Goal: Check status: Check status

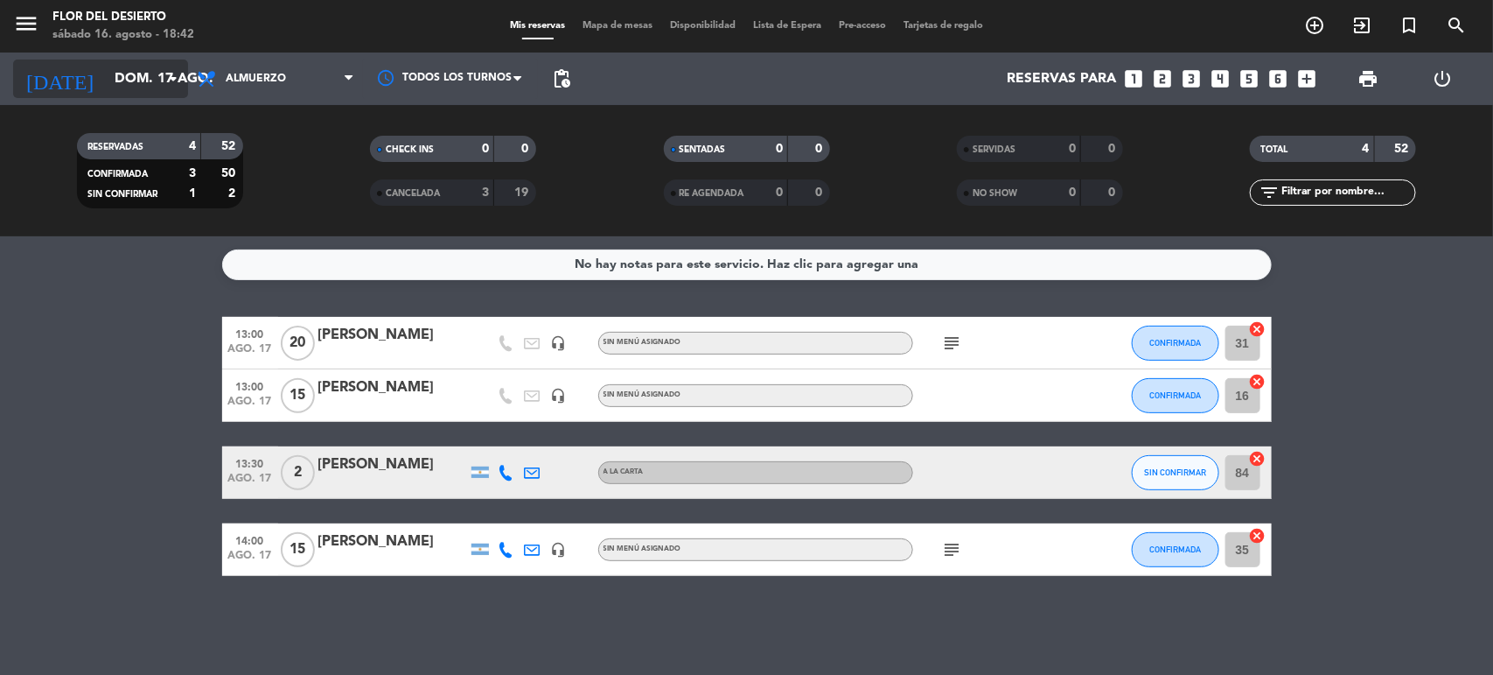
click at [173, 76] on icon "arrow_drop_down" at bounding box center [173, 78] width 21 height 21
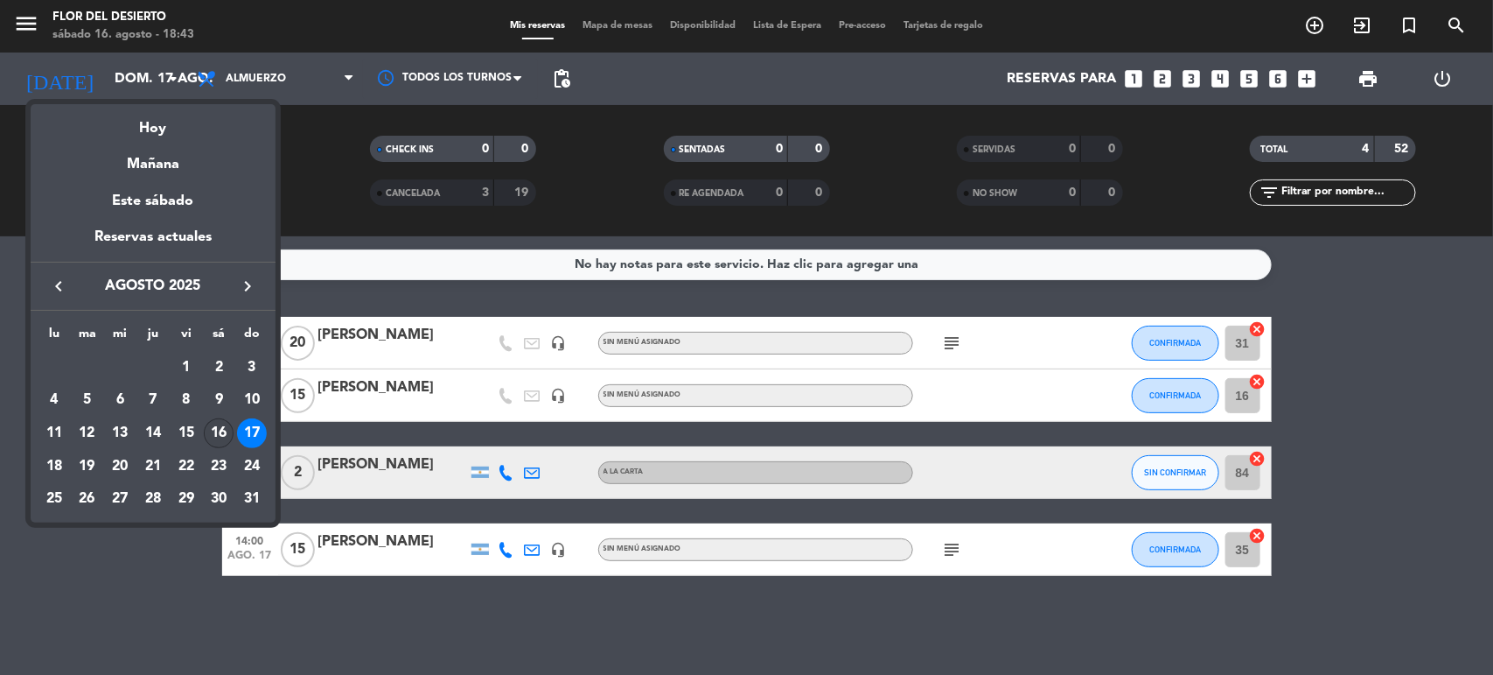
click at [219, 426] on div "16" at bounding box center [219, 433] width 30 height 30
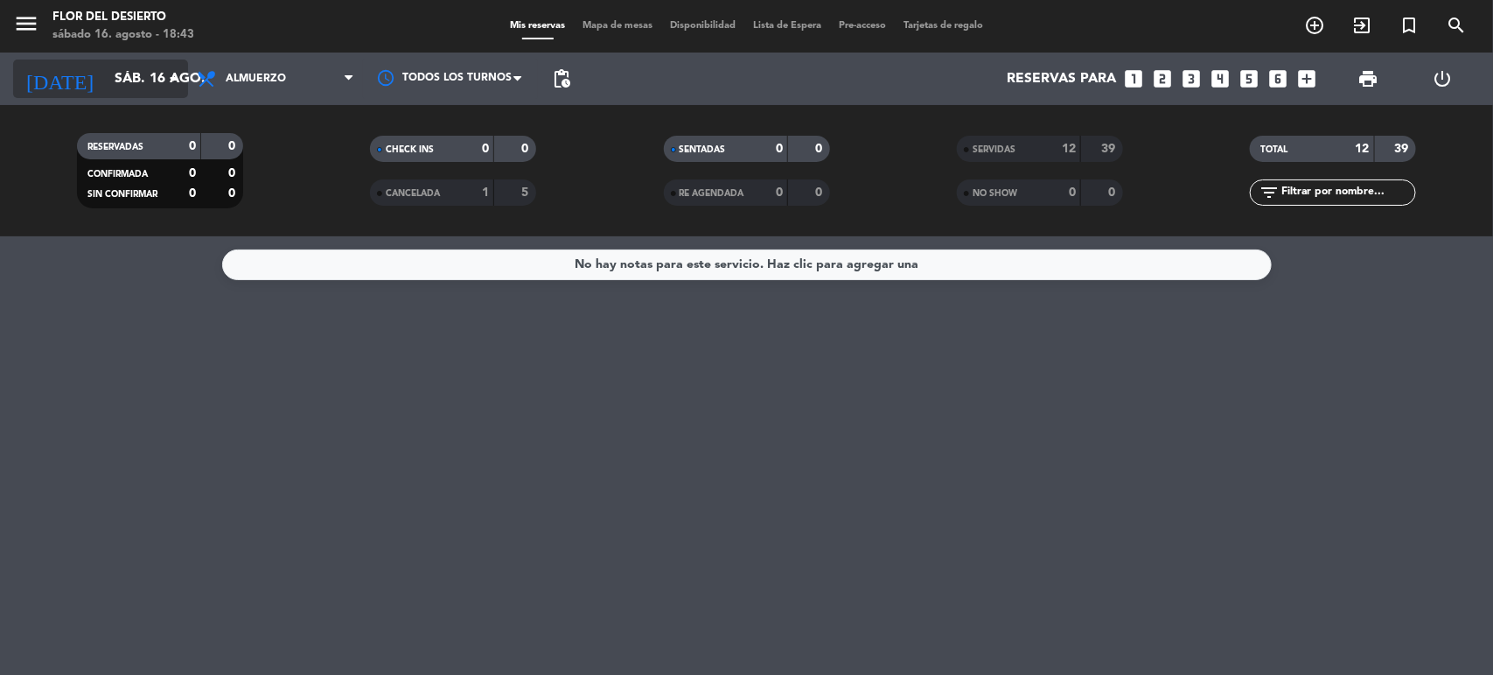
click at [171, 77] on icon "arrow_drop_down" at bounding box center [173, 78] width 21 height 21
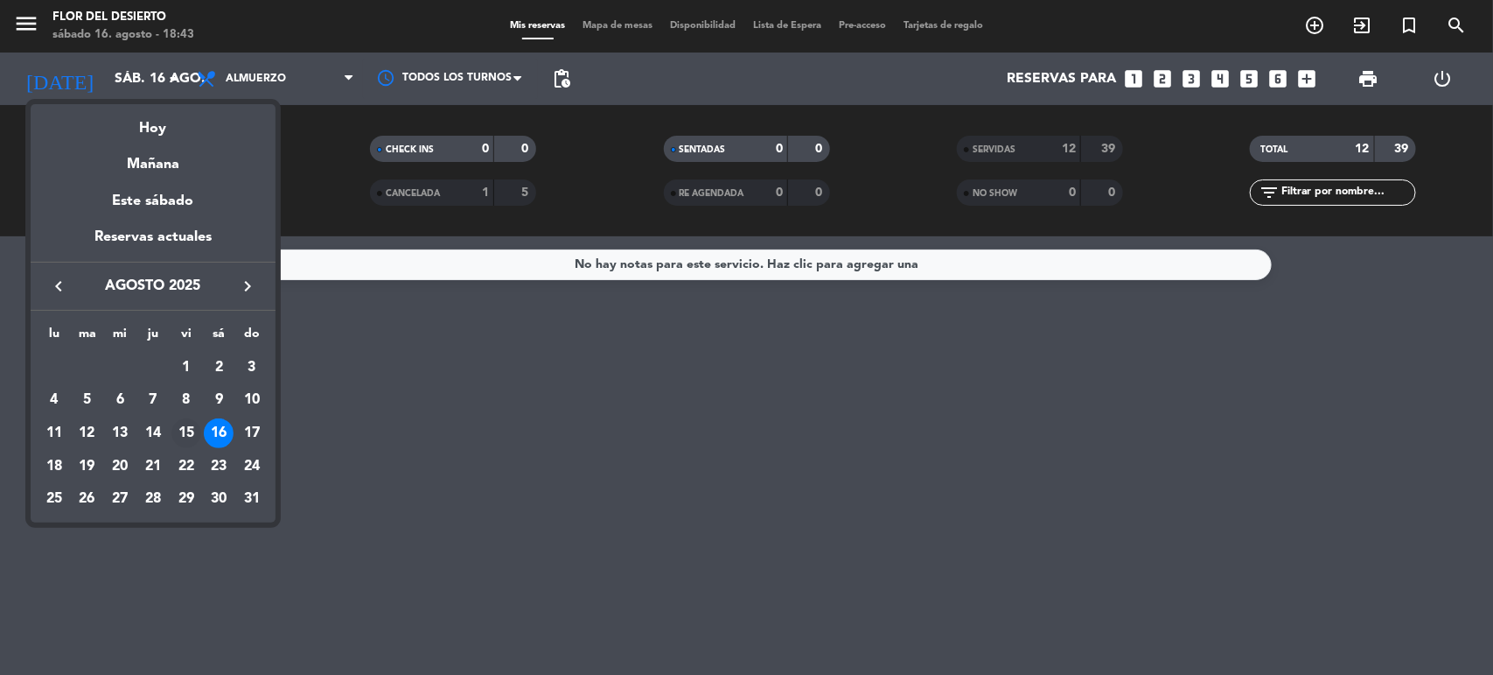
click at [194, 431] on div "15" at bounding box center [186, 433] width 30 height 30
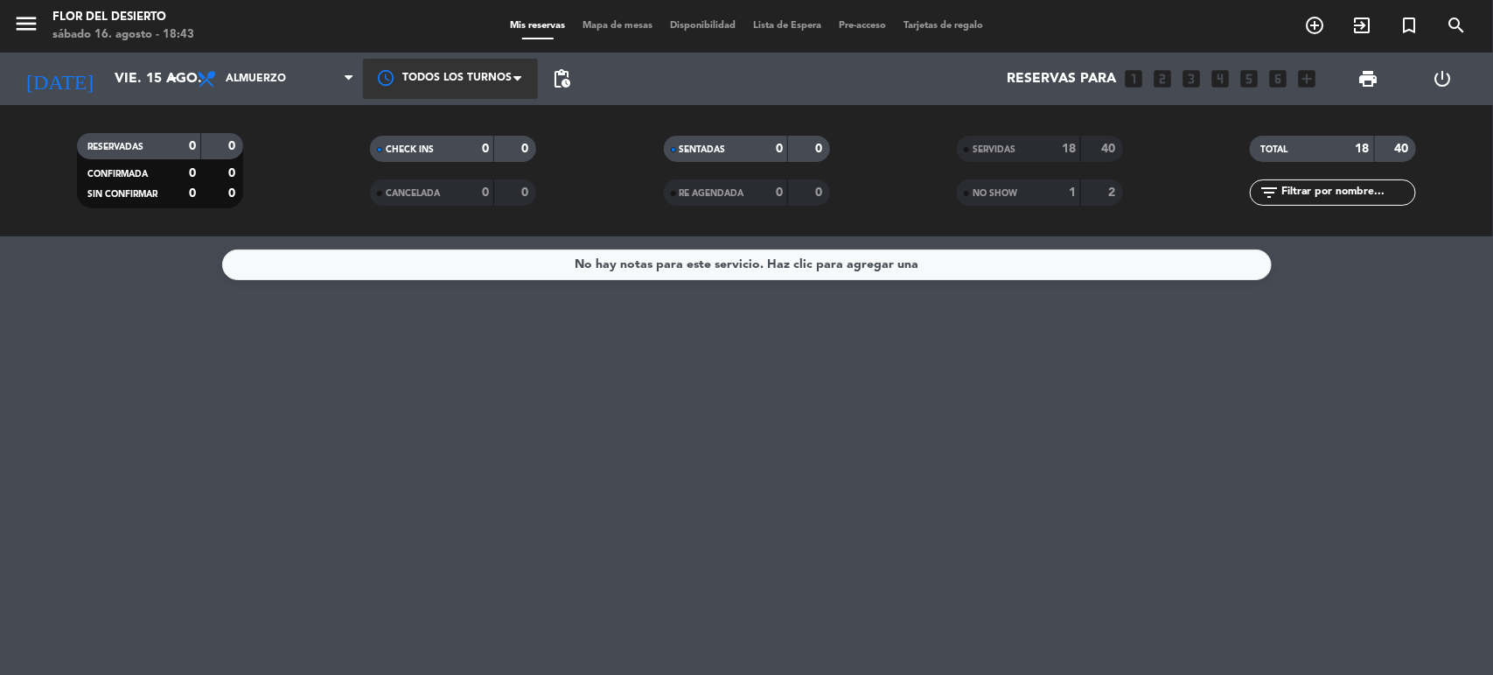
click at [414, 76] on div at bounding box center [450, 78] width 175 height 39
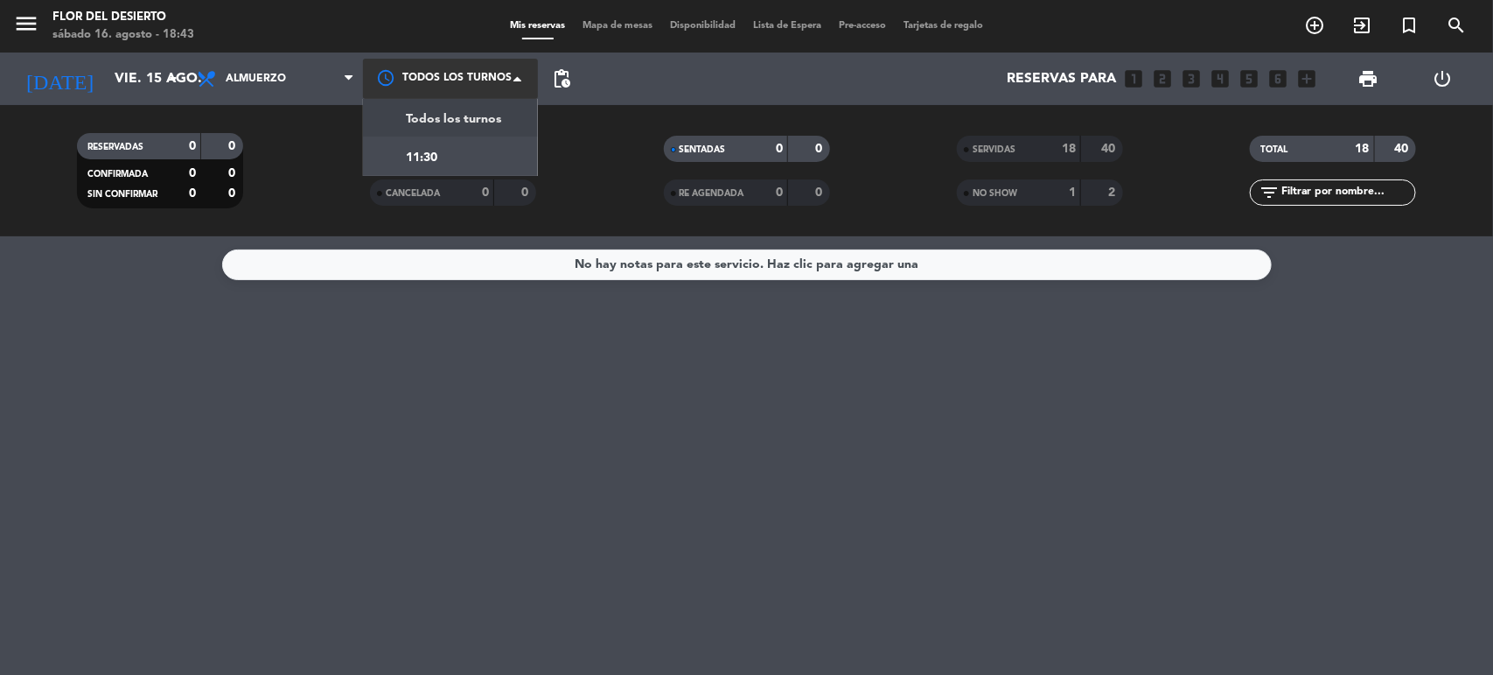
click at [430, 120] on span "Todos los turnos" at bounding box center [453, 119] width 95 height 20
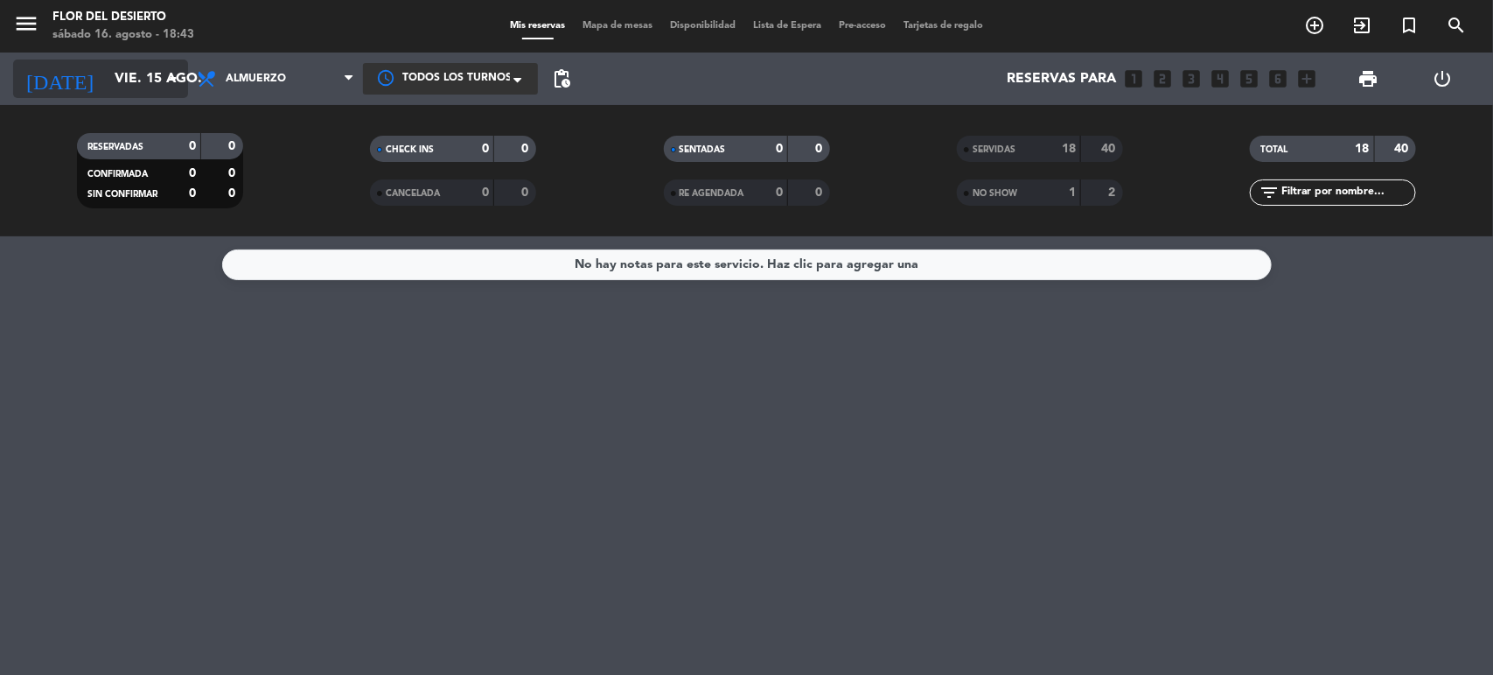
click at [168, 84] on icon "arrow_drop_down" at bounding box center [173, 78] width 21 height 21
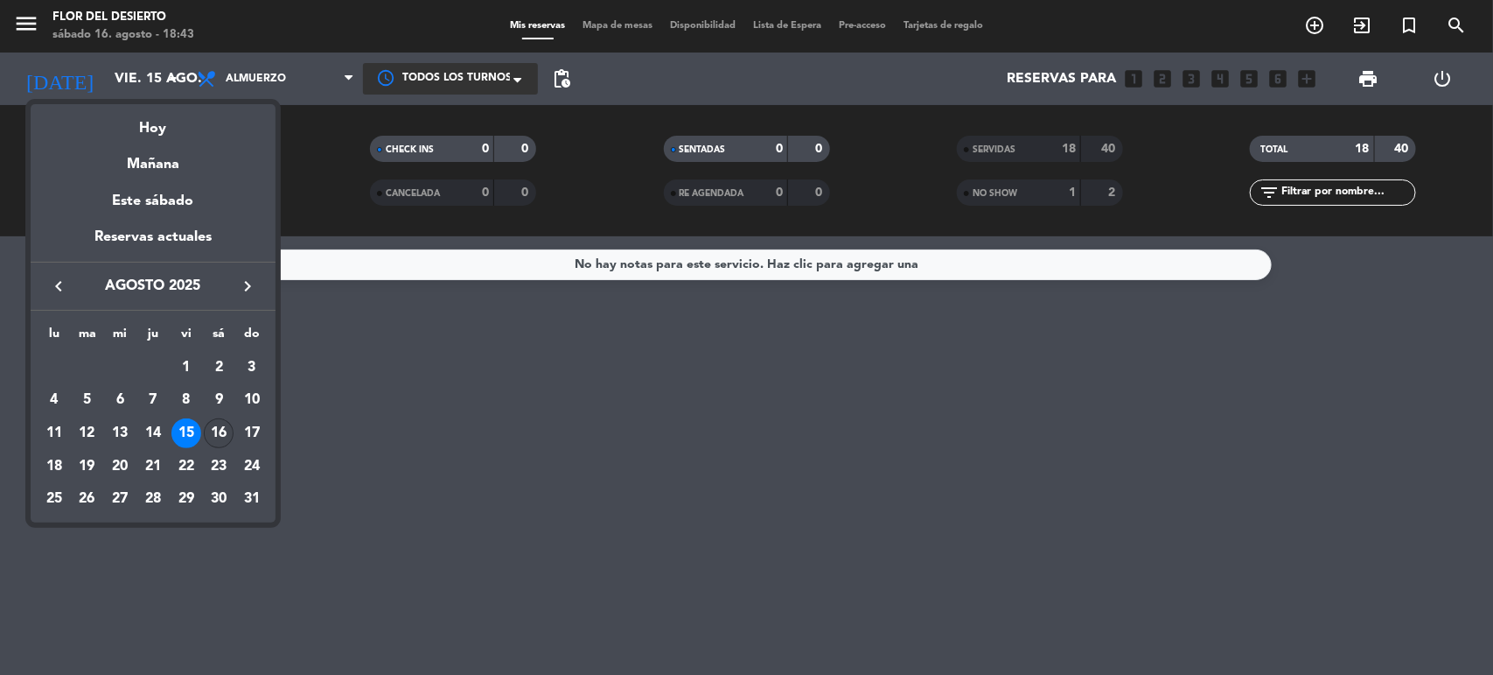
click at [214, 430] on div "16" at bounding box center [219, 433] width 30 height 30
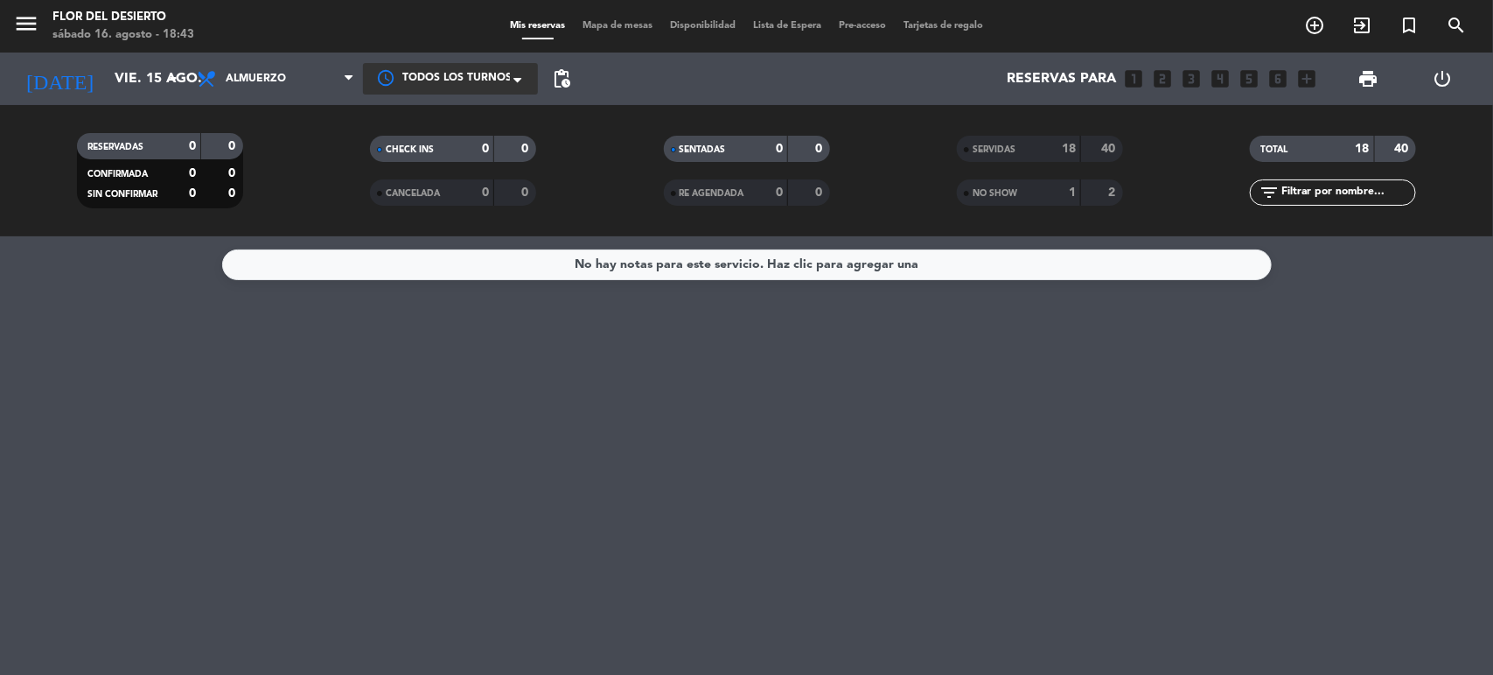
type input "sáb. 16 ago."
click at [172, 77] on icon "arrow_drop_down" at bounding box center [173, 78] width 21 height 21
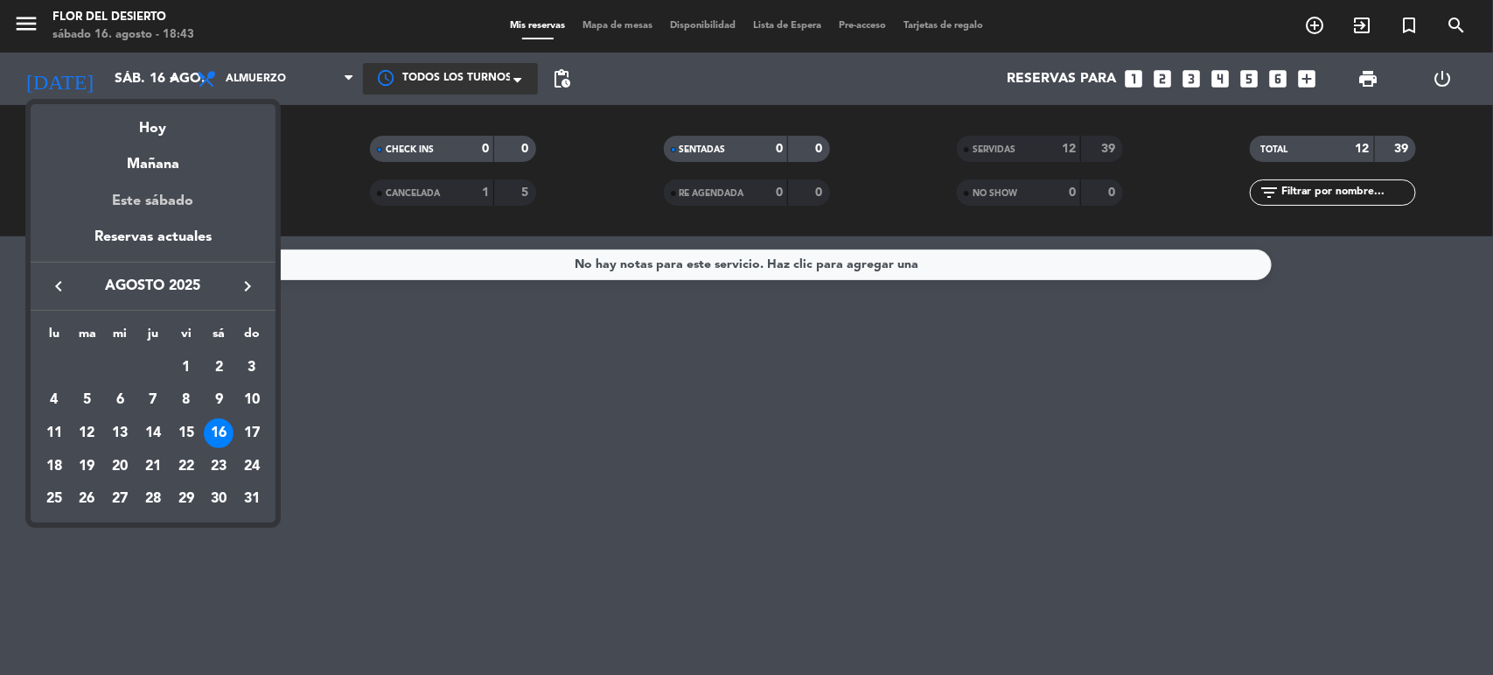
click at [160, 202] on div "Este sábado" at bounding box center [153, 201] width 245 height 49
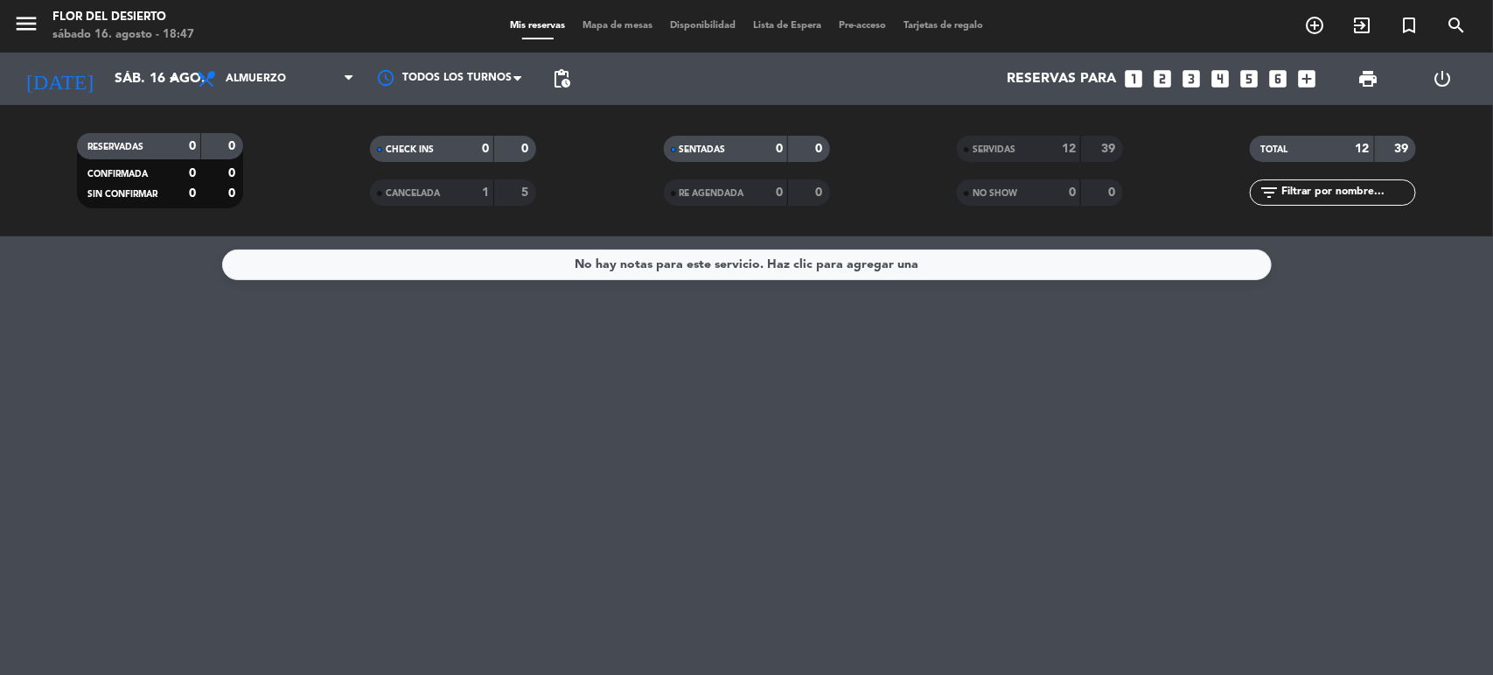
click at [1397, 145] on strong "39" at bounding box center [1403, 149] width 17 height 12
click at [1396, 150] on strong "39" at bounding box center [1403, 149] width 17 height 12
click at [1360, 146] on strong "12" at bounding box center [1363, 149] width 14 height 12
click at [1260, 146] on div "TOTAL" at bounding box center [1295, 149] width 80 height 20
click at [1280, 141] on div "TOTAL" at bounding box center [1295, 149] width 80 height 20
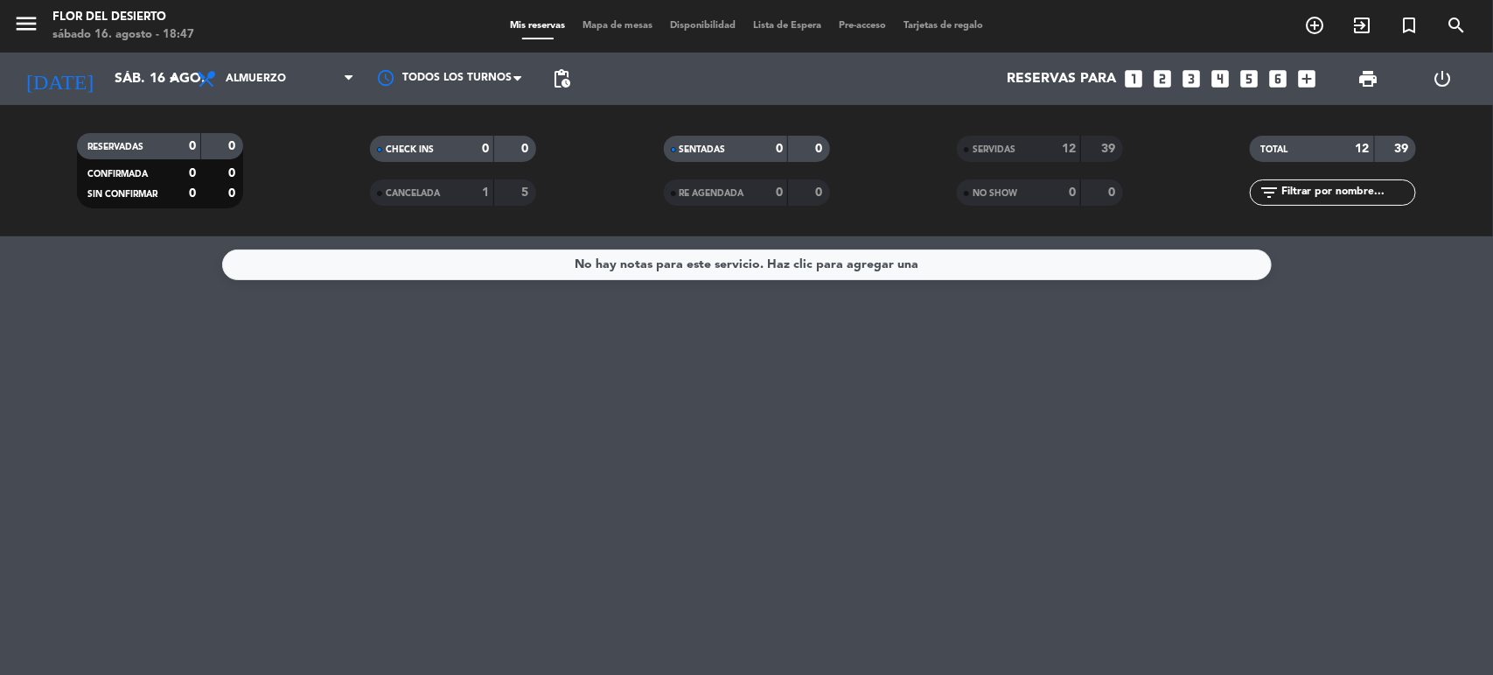
click at [1402, 151] on strong "39" at bounding box center [1403, 149] width 17 height 12
click at [1402, 150] on strong "39" at bounding box center [1403, 149] width 17 height 12
click at [1405, 150] on strong "39" at bounding box center [1403, 149] width 17 height 12
click at [1407, 150] on strong "39" at bounding box center [1403, 149] width 17 height 12
click at [172, 84] on icon "arrow_drop_down" at bounding box center [173, 78] width 21 height 21
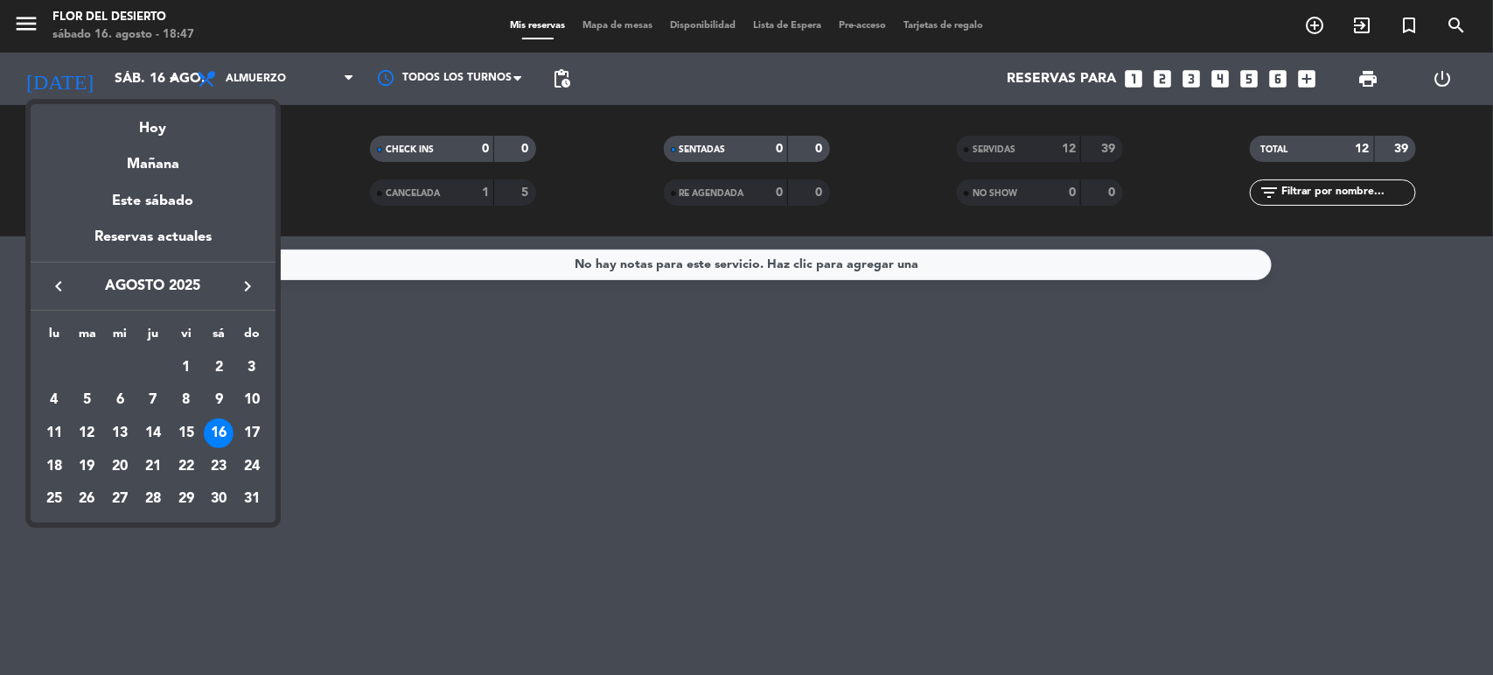
click at [225, 435] on div "16" at bounding box center [219, 433] width 30 height 30
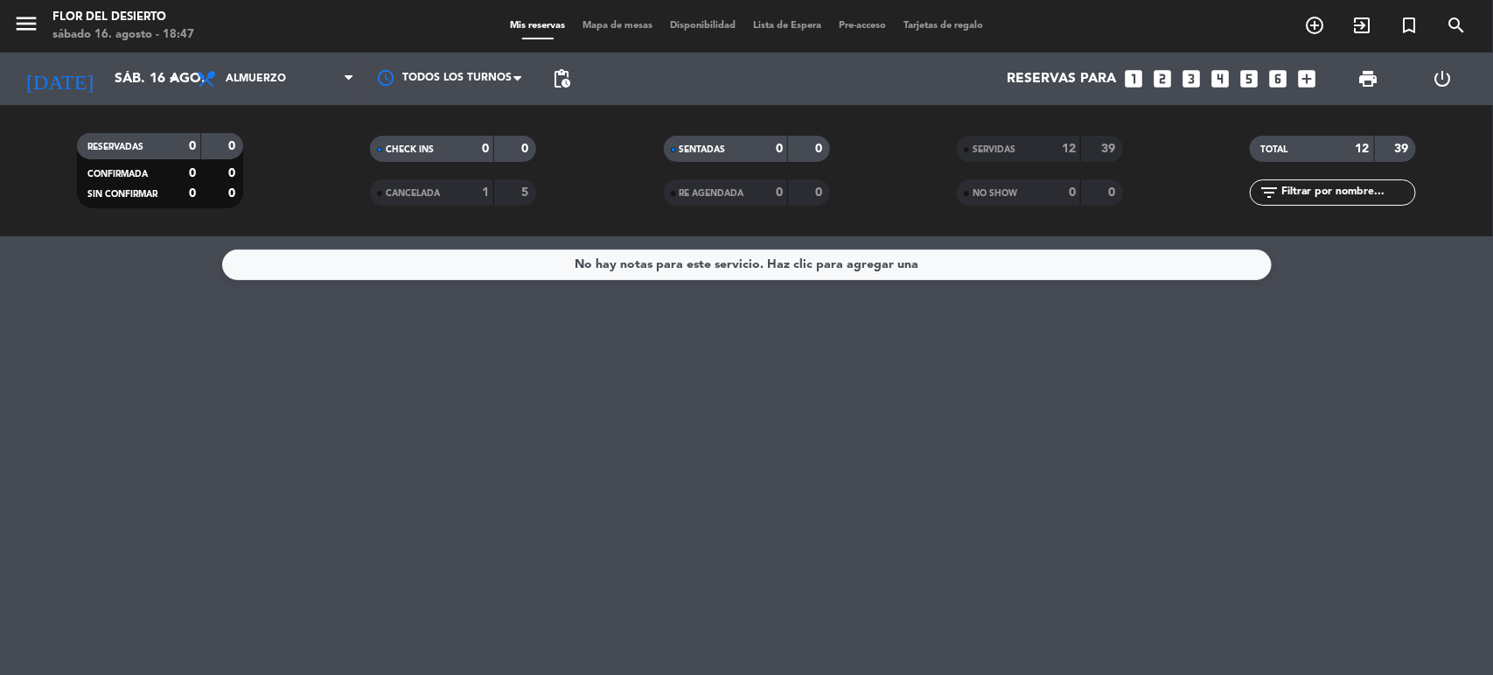
click at [626, 271] on div "No hay notas para este servicio. Haz clic para agregar una" at bounding box center [747, 265] width 344 height 20
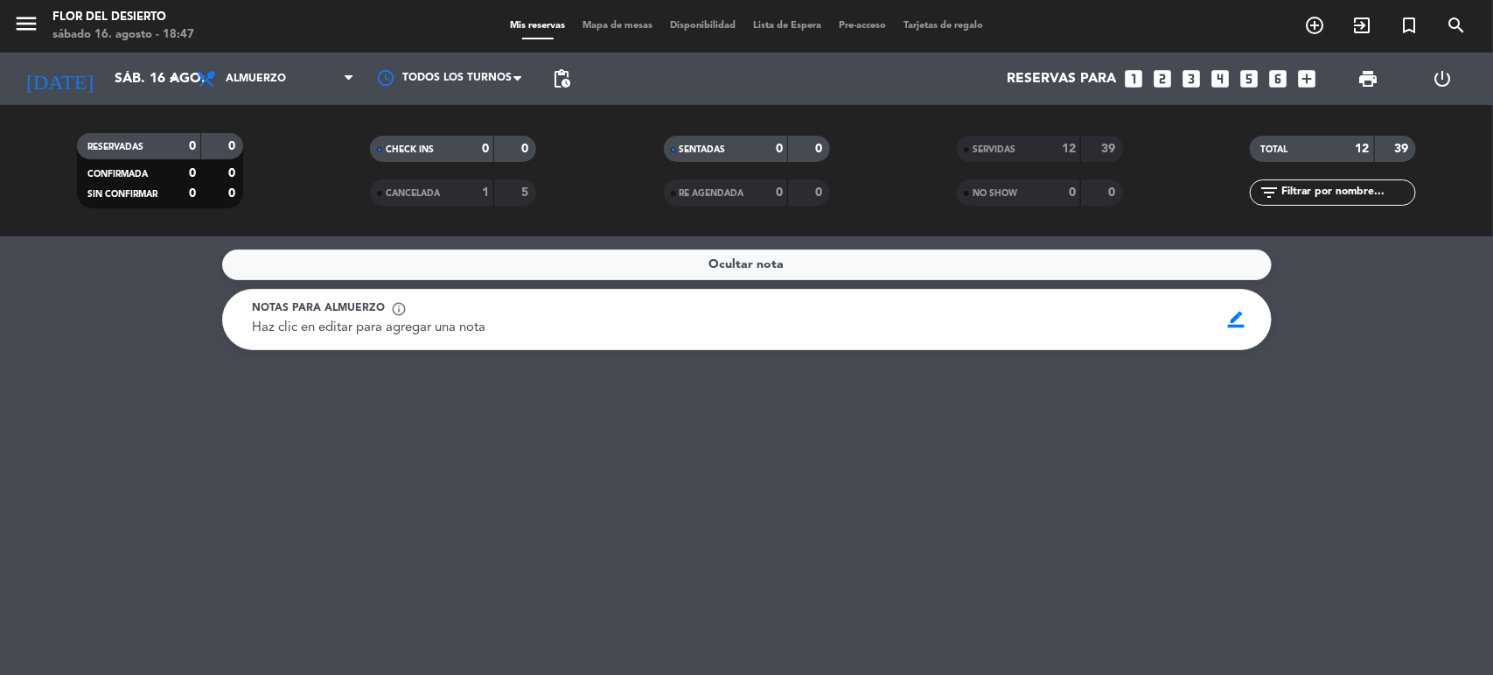
click at [758, 264] on span "Ocultar nota" at bounding box center [746, 265] width 75 height 20
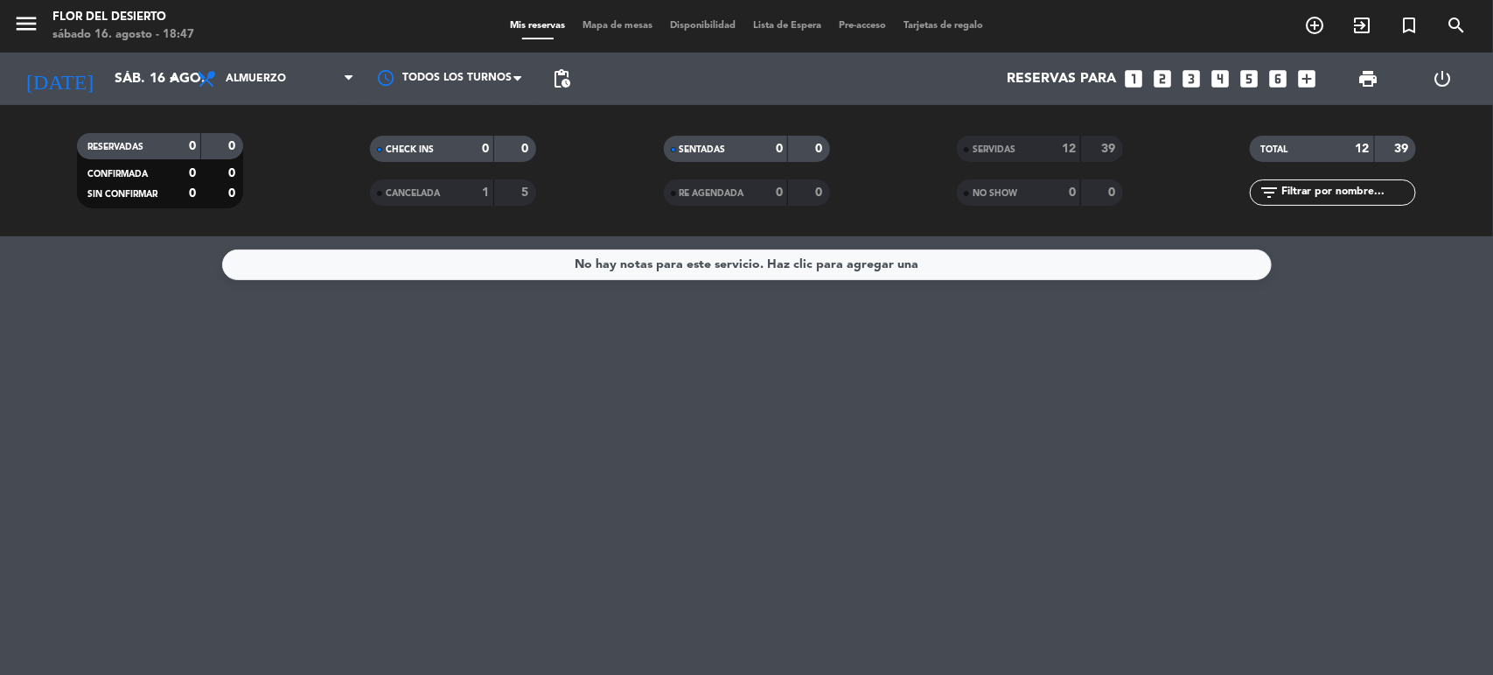
click at [1401, 144] on strong "39" at bounding box center [1403, 149] width 17 height 12
drag, startPoint x: 1352, startPoint y: 151, endPoint x: 1384, endPoint y: 150, distance: 32.4
click at [1365, 150] on div "12" at bounding box center [1352, 149] width 35 height 20
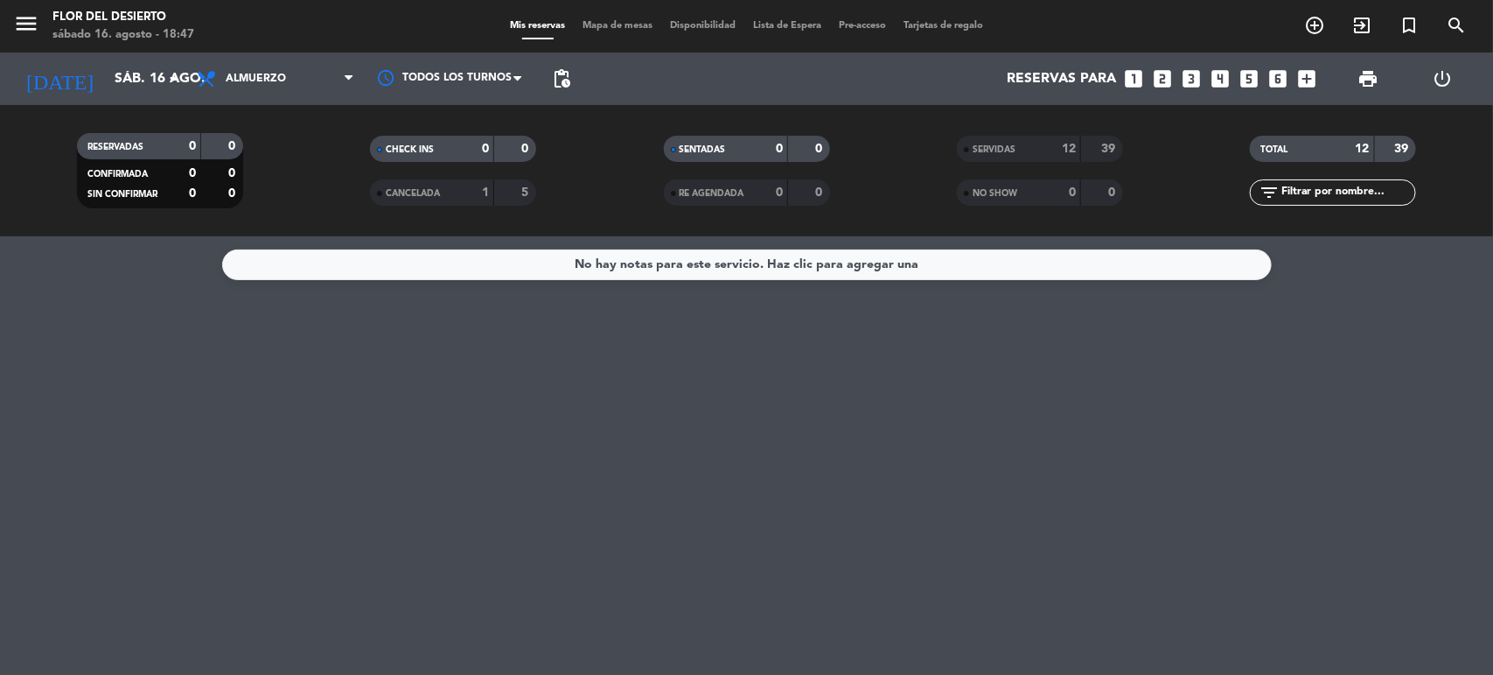
drag, startPoint x: 1384, startPoint y: 150, endPoint x: 1397, endPoint y: 149, distance: 13.2
click at [1391, 150] on div "39" at bounding box center [1396, 149] width 33 height 20
click at [1397, 149] on strong "39" at bounding box center [1403, 149] width 17 height 12
click at [1273, 159] on div "TOTAL 12 39" at bounding box center [1333, 149] width 166 height 26
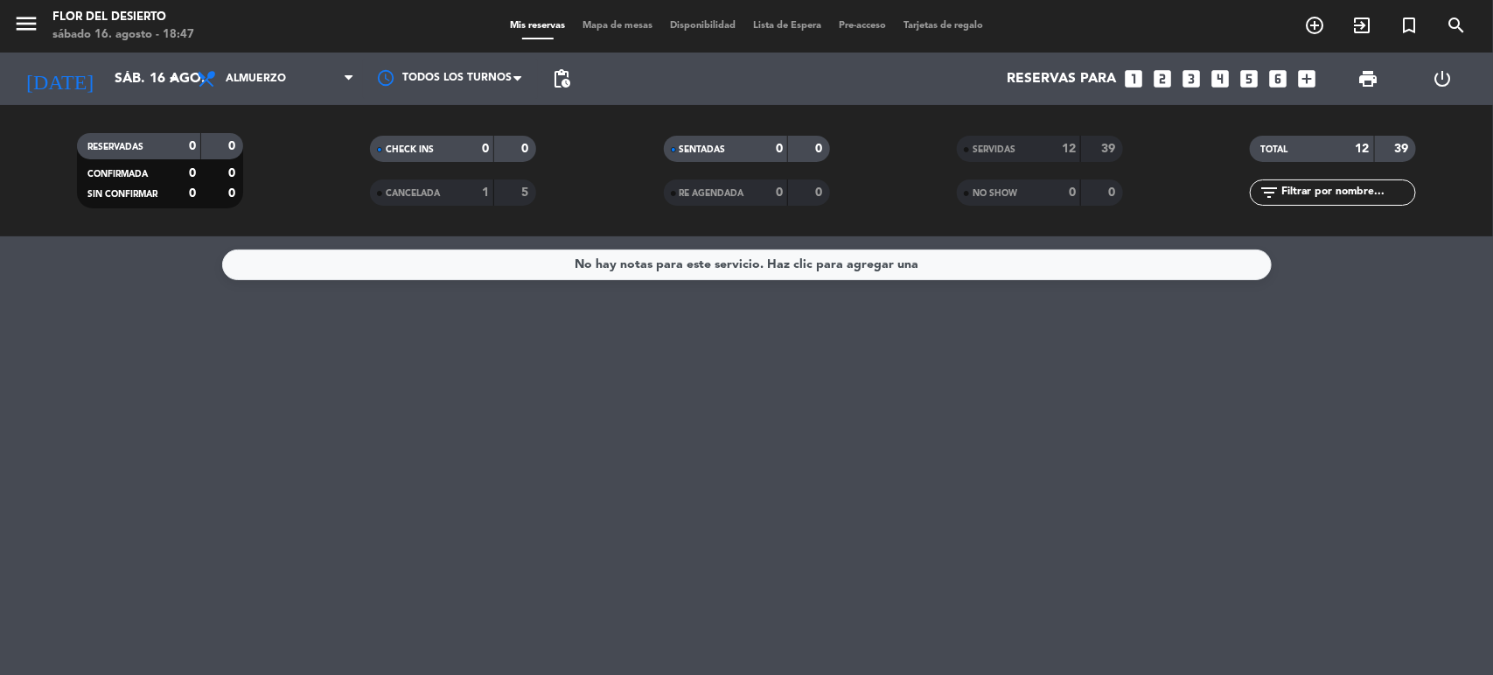
click at [1257, 149] on div "TOTAL" at bounding box center [1295, 149] width 80 height 20
drag, startPoint x: 1113, startPoint y: 140, endPoint x: 1074, endPoint y: 145, distance: 38.8
click at [1091, 146] on div "39" at bounding box center [1102, 149] width 33 height 20
click at [1074, 145] on strong "12" at bounding box center [1069, 149] width 14 height 12
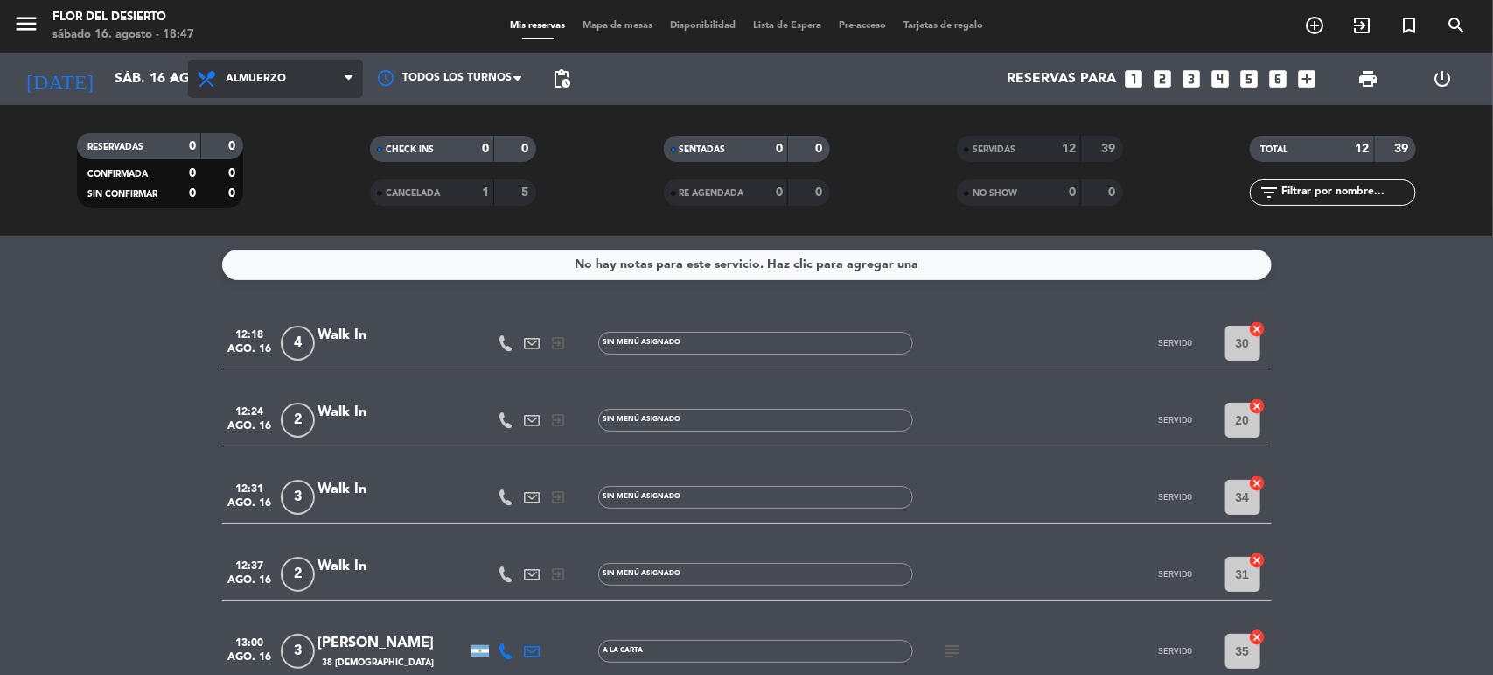
click at [348, 75] on icon at bounding box center [349, 79] width 8 height 14
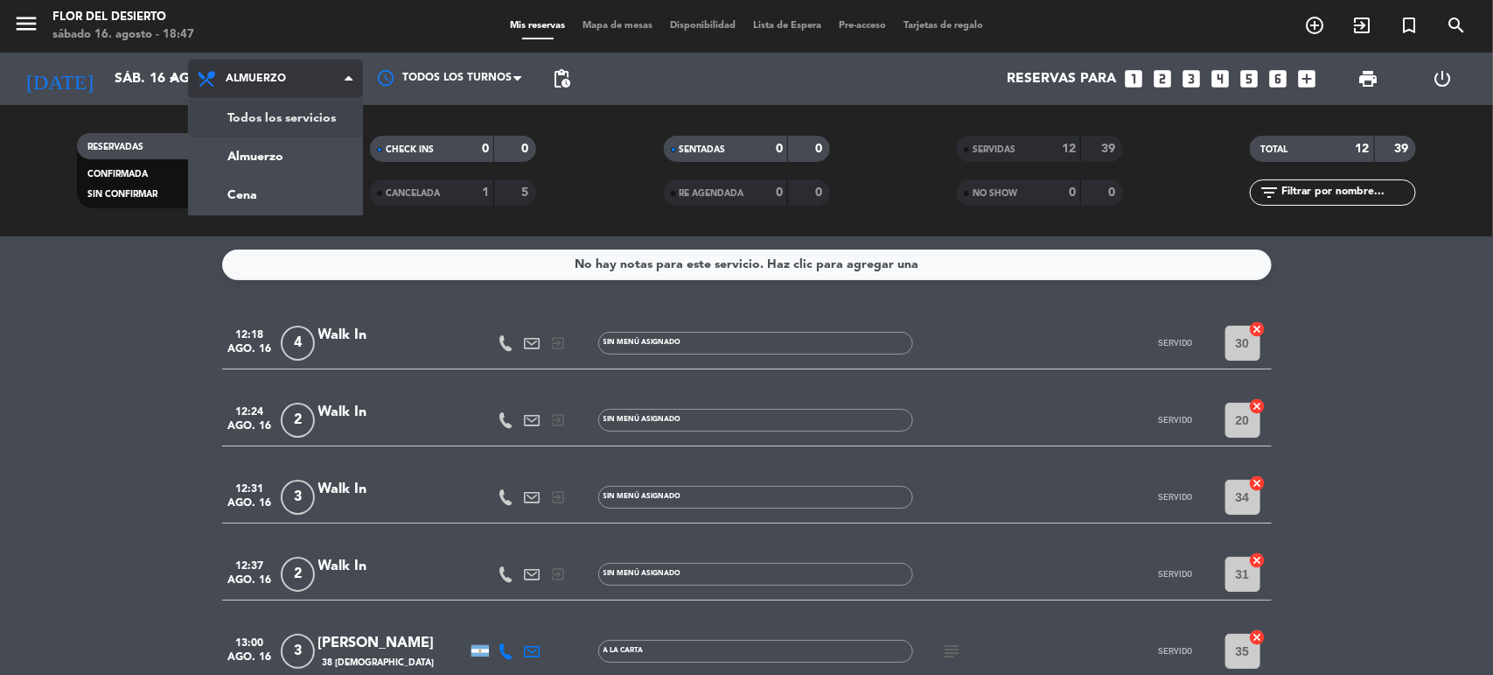
click at [291, 122] on div "menu FLOR DEL DESIERTO [DATE] 16. agosto - 18:47 Mis reservas Mapa de mesas Dis…" at bounding box center [746, 118] width 1493 height 236
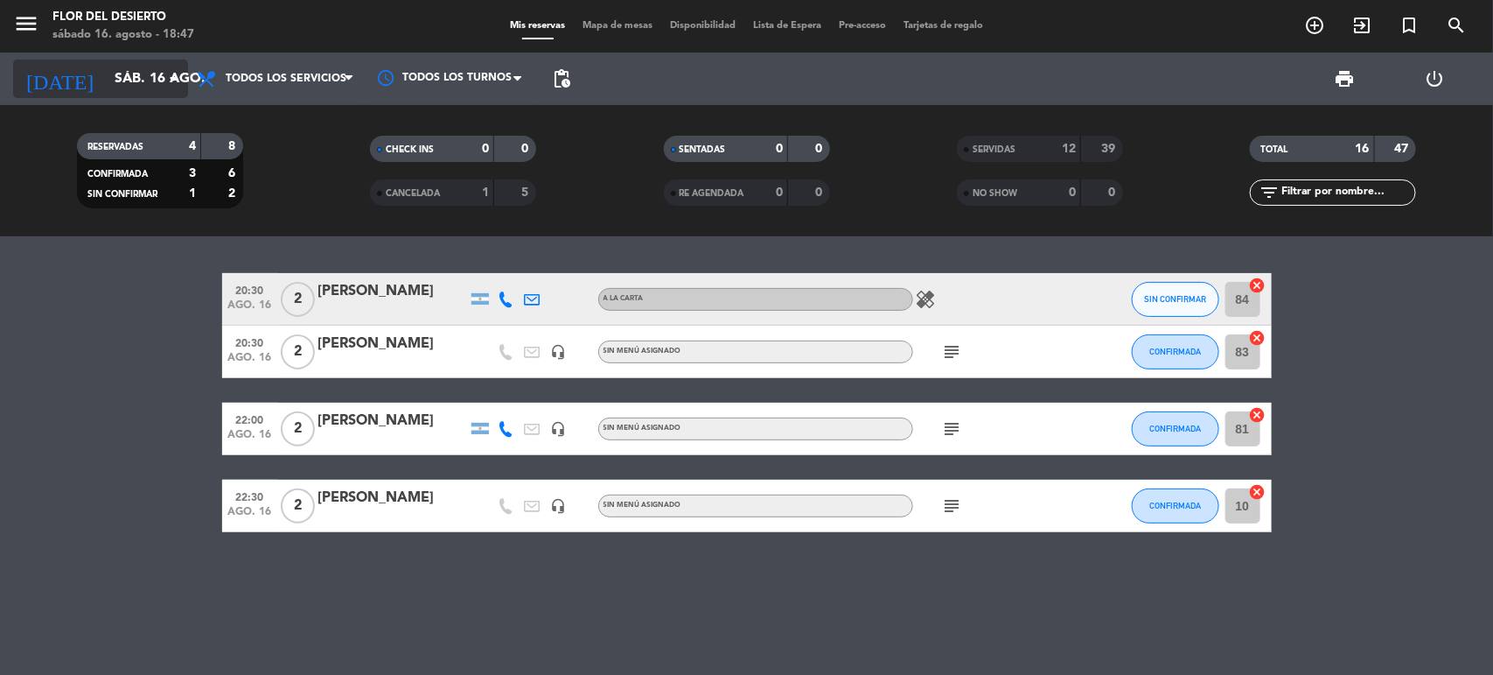
click at [167, 84] on icon "arrow_drop_down" at bounding box center [173, 78] width 21 height 21
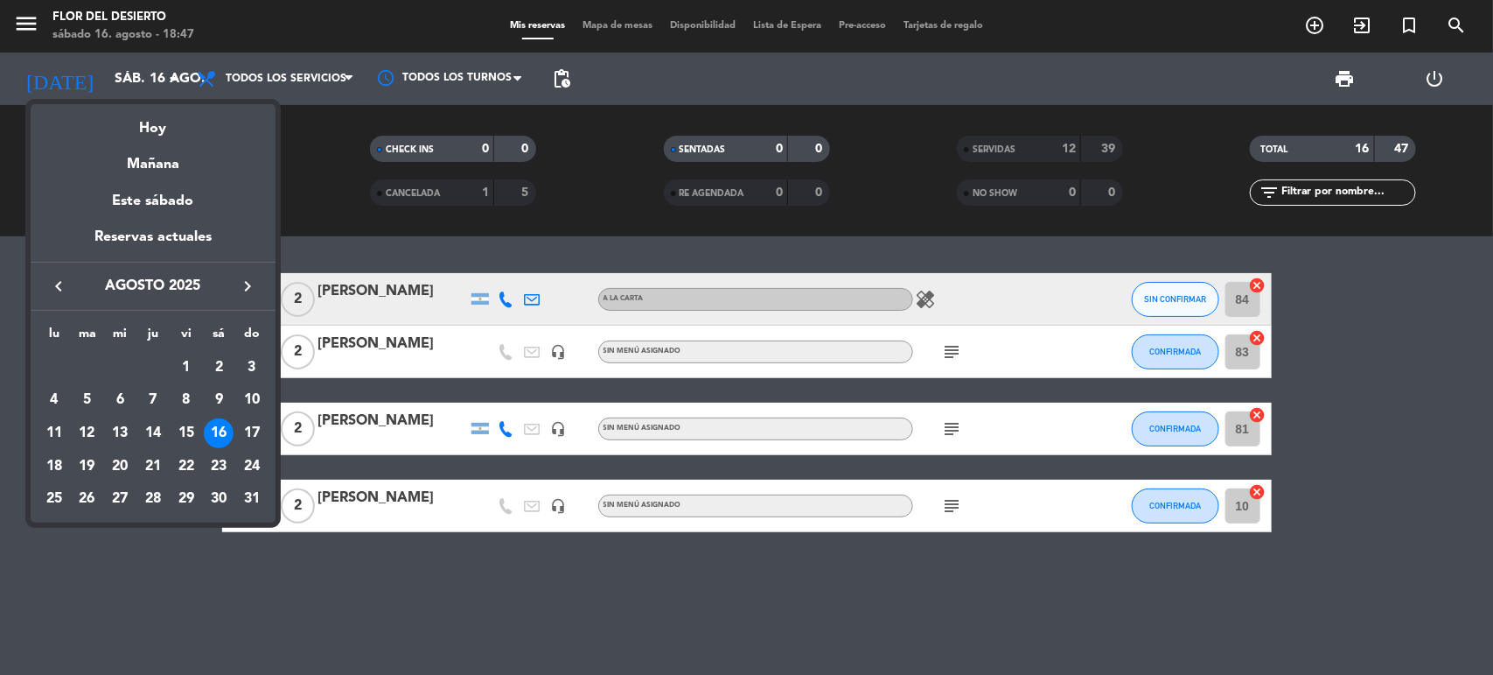
click at [245, 426] on div "17" at bounding box center [252, 433] width 30 height 30
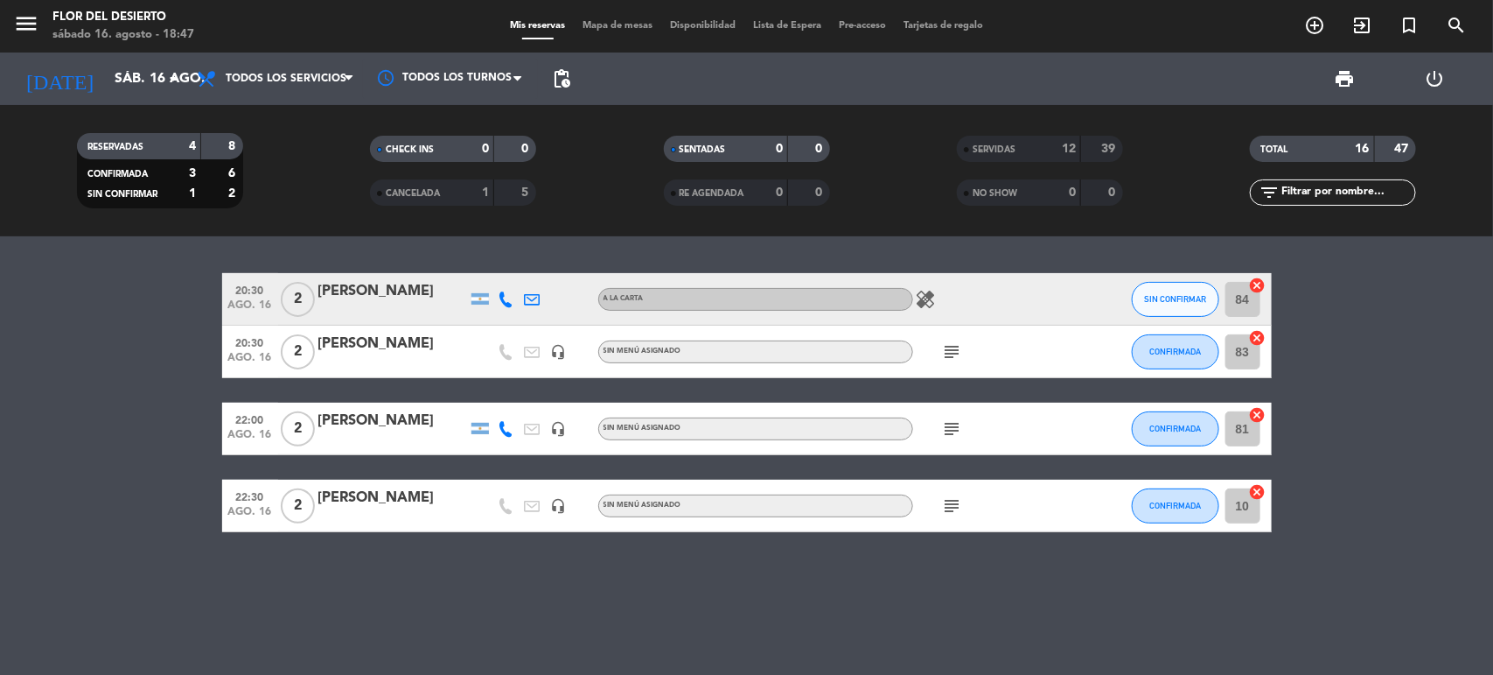
type input "dom. 17 ago."
